Goal: Information Seeking & Learning: Learn about a topic

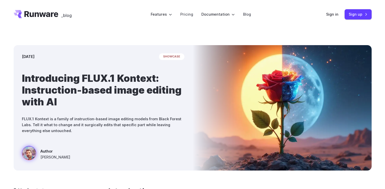
click at [43, 14] on icon "Go to /" at bounding box center [41, 14] width 34 height 6
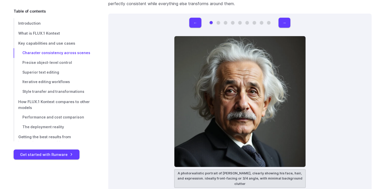
scroll to position [1513, 0]
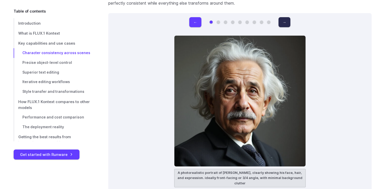
click at [286, 22] on button "→" at bounding box center [284, 22] width 12 height 10
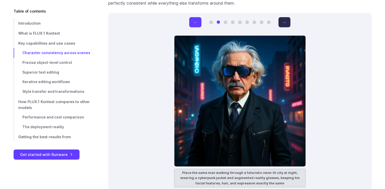
click at [286, 22] on button "→" at bounding box center [284, 22] width 12 height 10
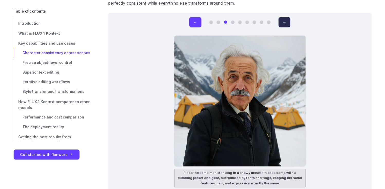
click at [286, 22] on button "→" at bounding box center [284, 22] width 12 height 10
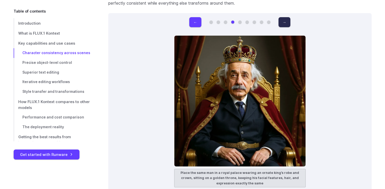
click at [286, 22] on button "→" at bounding box center [284, 22] width 12 height 10
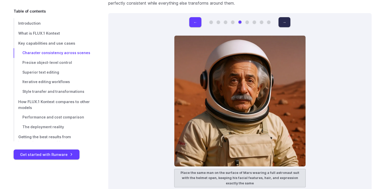
click at [286, 22] on button "→" at bounding box center [284, 22] width 12 height 10
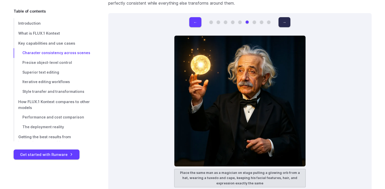
click at [286, 22] on button "→" at bounding box center [284, 22] width 12 height 10
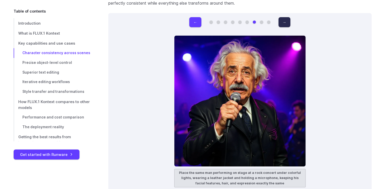
click at [286, 22] on button "→" at bounding box center [284, 22] width 12 height 10
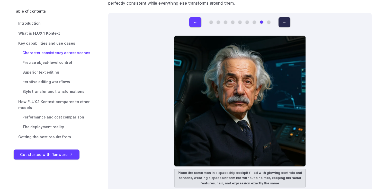
click at [286, 22] on button "→" at bounding box center [284, 22] width 12 height 10
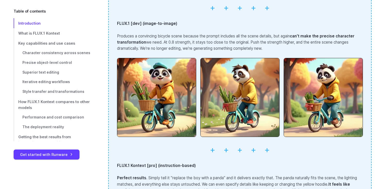
scroll to position [0, 0]
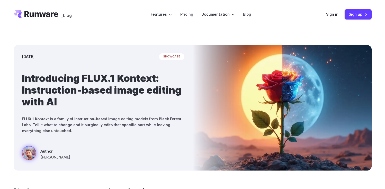
click at [47, 15] on icon "Go to /" at bounding box center [41, 14] width 34 height 6
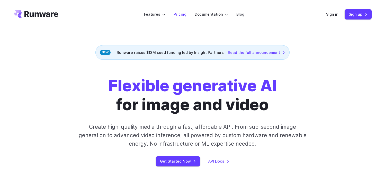
click at [184, 14] on link "Pricing" at bounding box center [180, 14] width 13 height 6
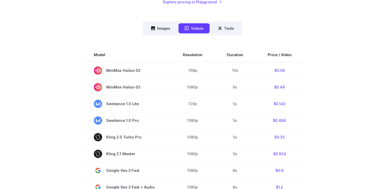
scroll to position [123, 0]
click at [224, 31] on button "Tools" at bounding box center [226, 29] width 29 height 10
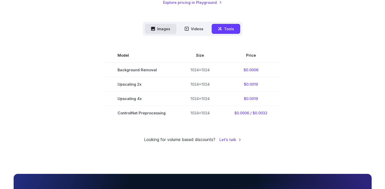
click at [164, 29] on button "Images" at bounding box center [161, 29] width 32 height 10
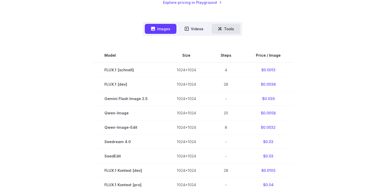
click at [221, 26] on button "Tools" at bounding box center [226, 29] width 29 height 10
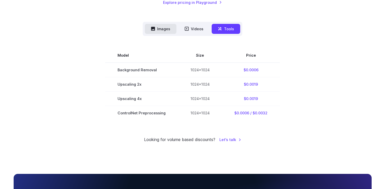
click at [162, 27] on button "Images" at bounding box center [161, 29] width 32 height 10
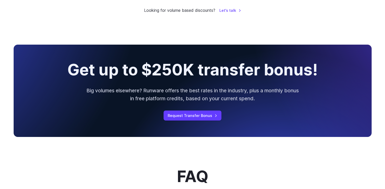
scroll to position [484, 0]
